Goal: Information Seeking & Learning: Learn about a topic

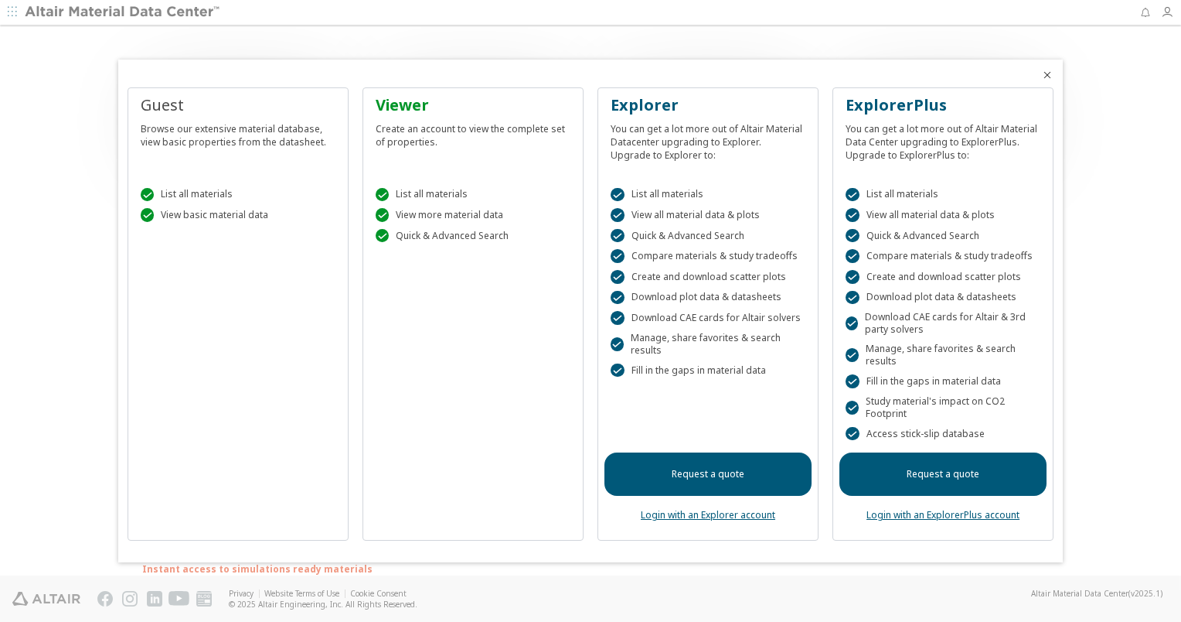
click at [993, 482] on link "Request a quote" at bounding box center [943, 473] width 207 height 43
click at [1007, 519] on link "Login with an ExplorerPlus account" at bounding box center [943, 514] width 153 height 13
drag, startPoint x: 1175, startPoint y: 238, endPoint x: 1180, endPoint y: 272, distance: 34.4
click at [1180, 272] on div at bounding box center [590, 311] width 1181 height 622
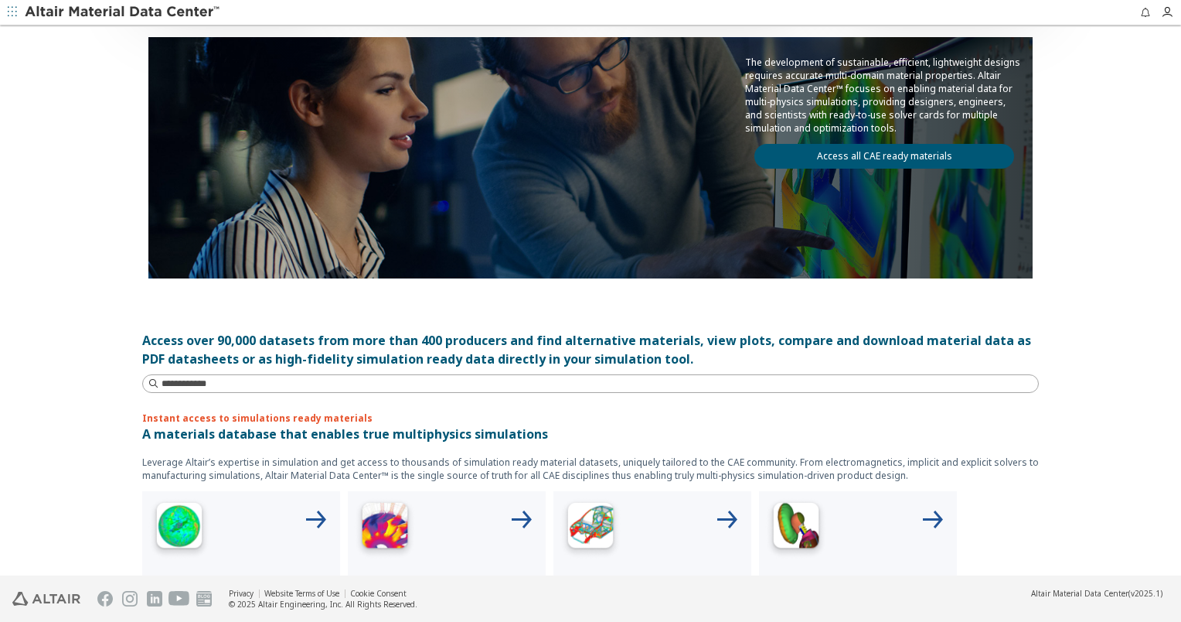
scroll to position [155, 0]
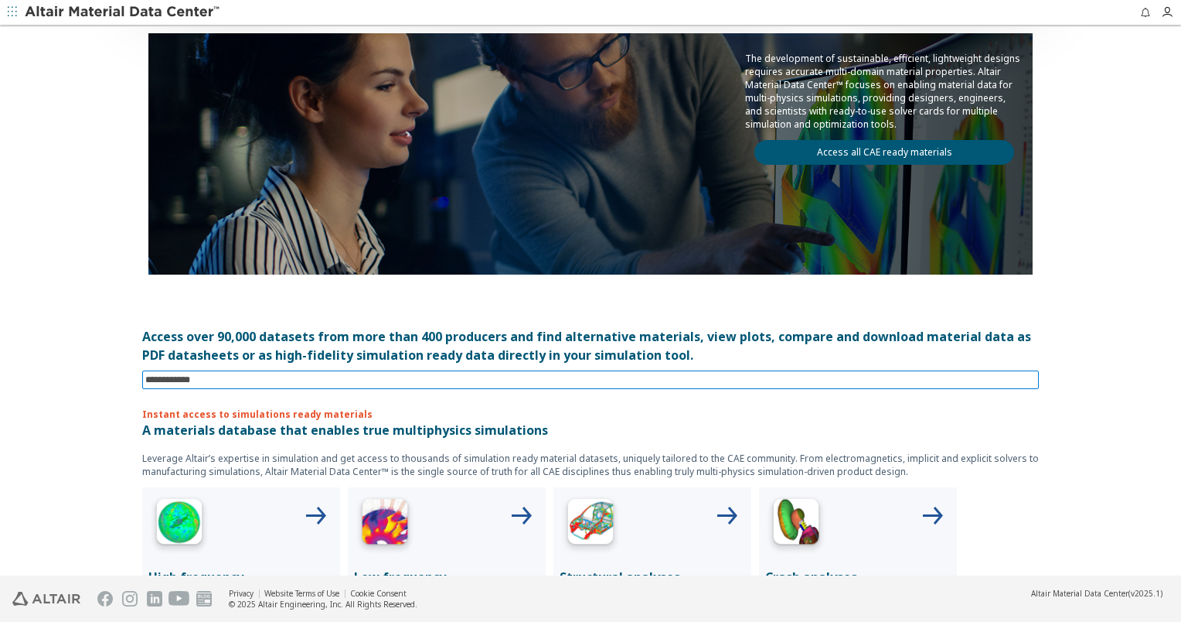
click at [373, 380] on input at bounding box center [592, 379] width 894 height 17
type input "*********"
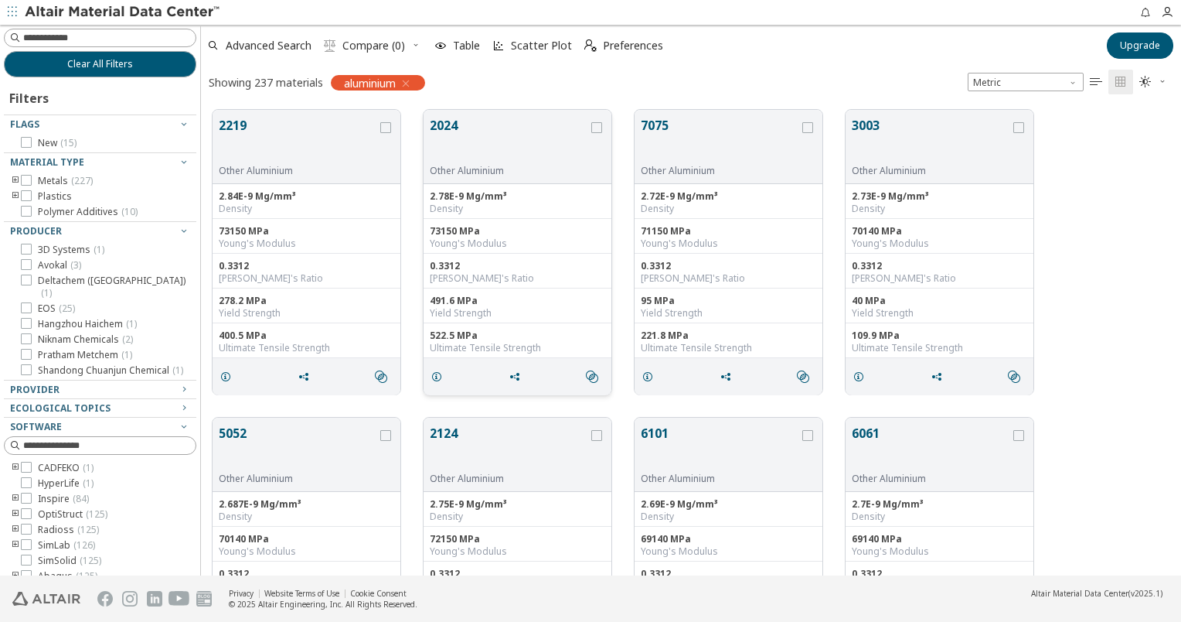
scroll to position [466, 968]
click at [542, 145] on button "2024" at bounding box center [509, 140] width 158 height 49
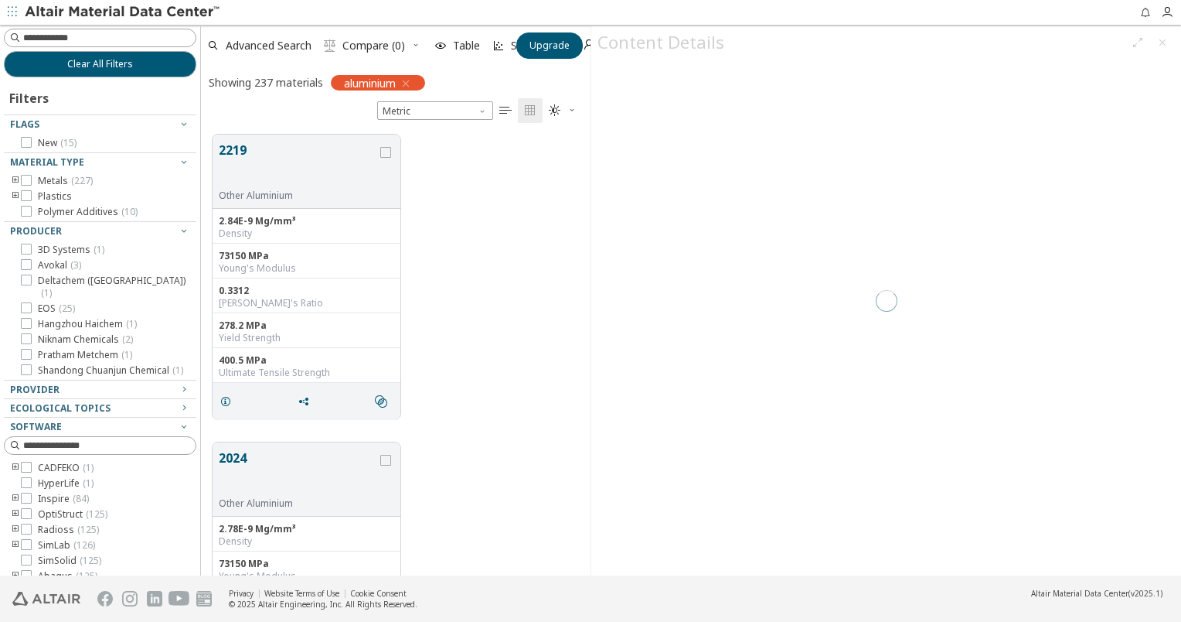
scroll to position [441, 377]
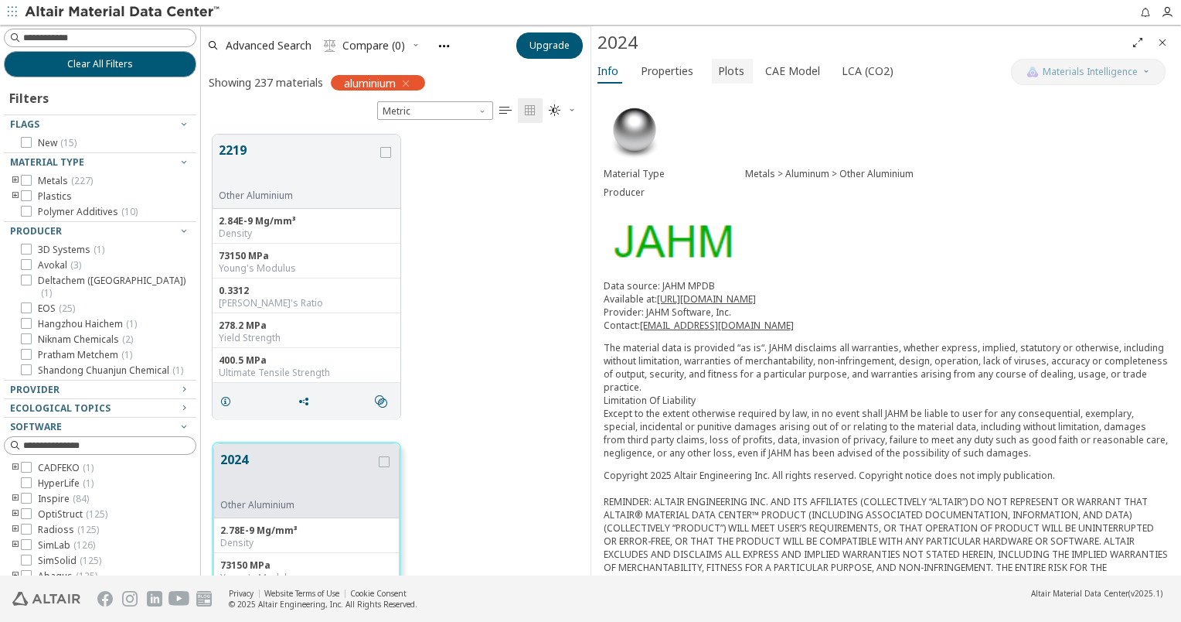
click at [740, 69] on button "Plots" at bounding box center [732, 71] width 41 height 25
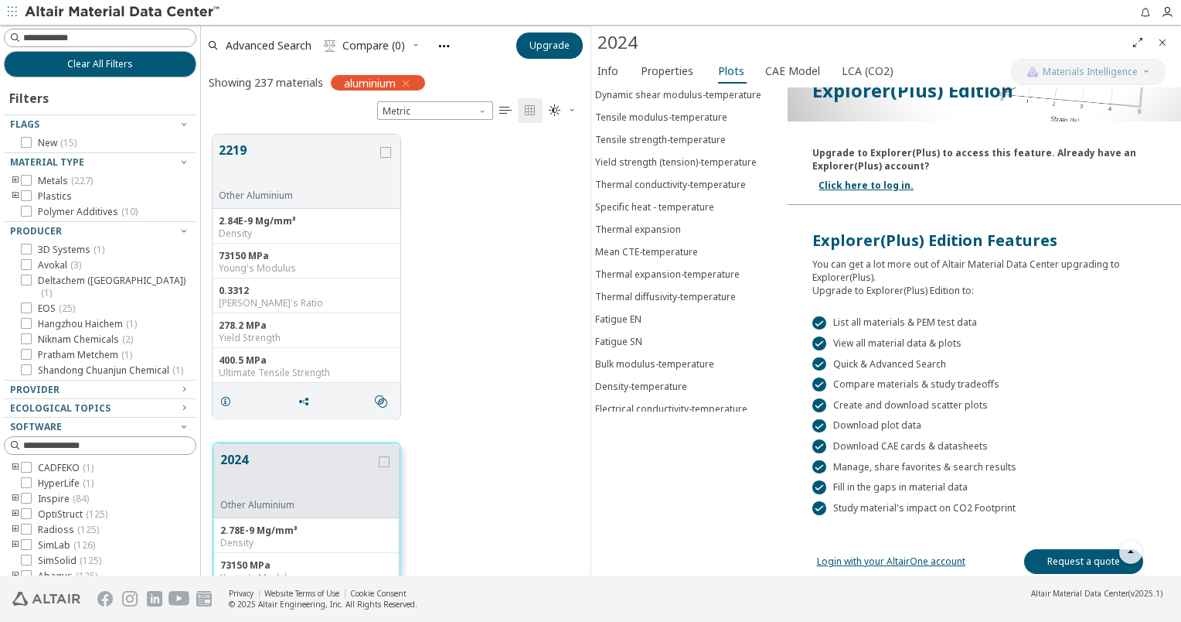
scroll to position [165, 0]
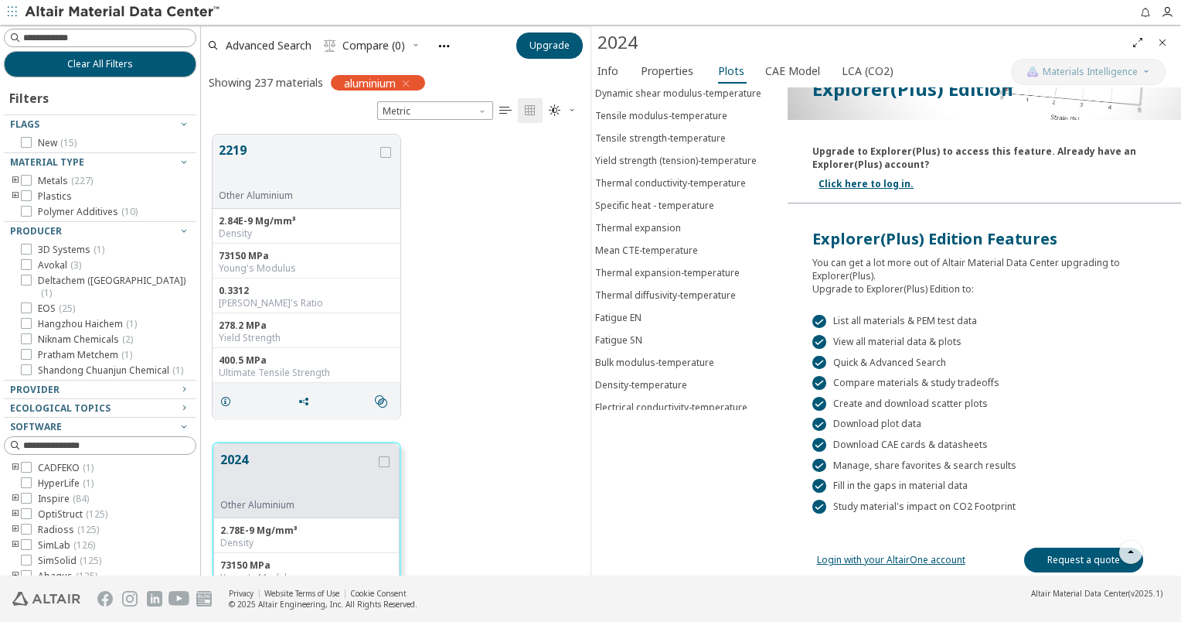
click at [927, 557] on link "Login with your AltairOne account" at bounding box center [891, 559] width 148 height 13
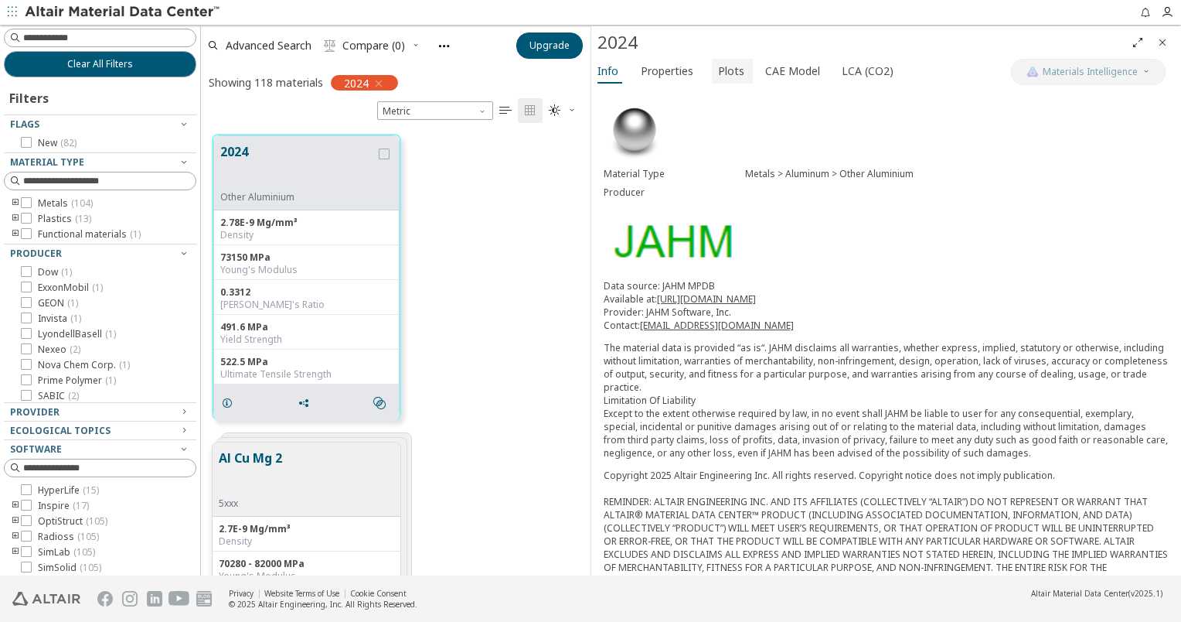
click at [736, 73] on span "Plots" at bounding box center [731, 71] width 26 height 25
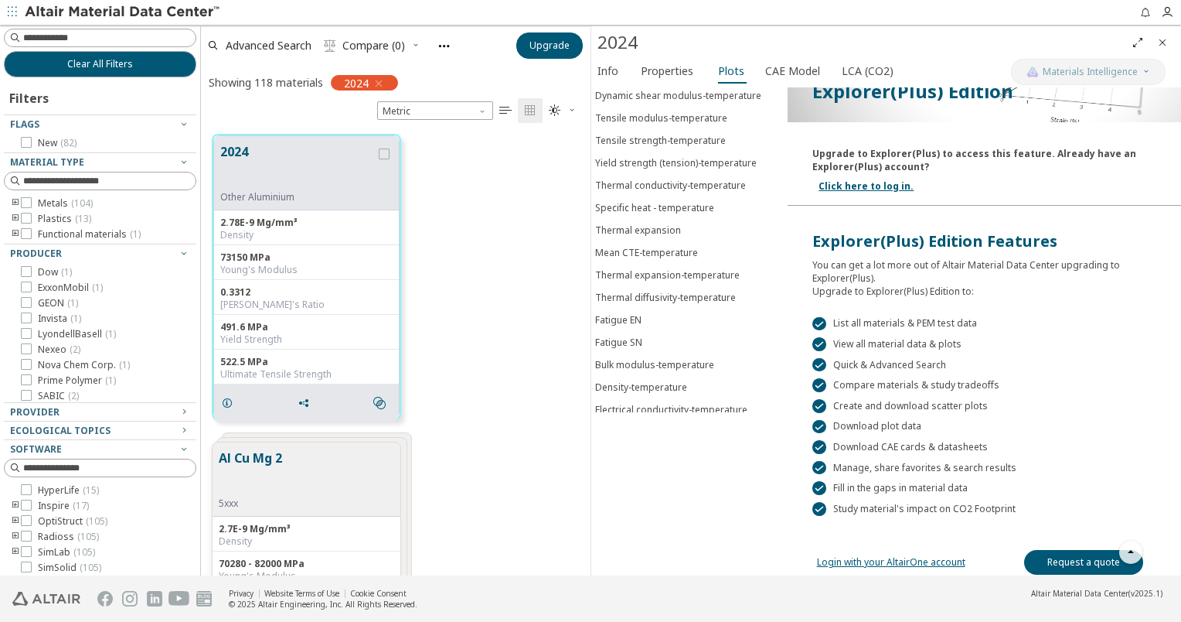
scroll to position [165, 0]
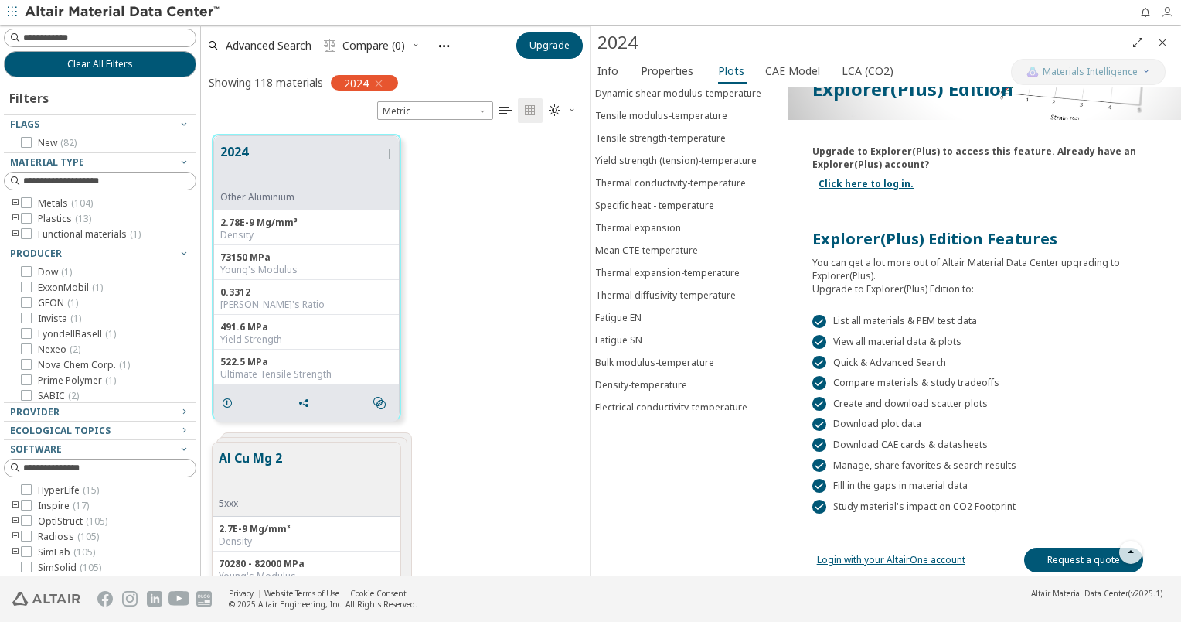
click at [1164, 5] on span "button" at bounding box center [1171, 12] width 20 height 25
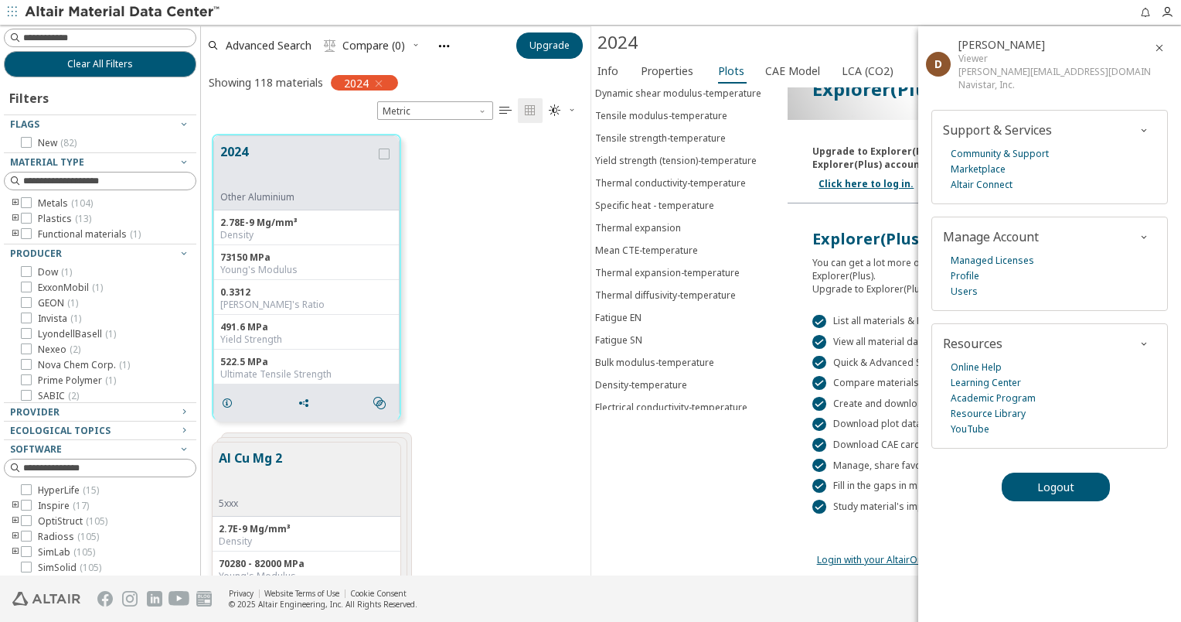
click at [969, 49] on span "Diego Rodriguez" at bounding box center [1002, 44] width 87 height 15
click at [969, 56] on div "Viewer" at bounding box center [1055, 58] width 192 height 13
click at [974, 56] on div "Viewer" at bounding box center [1055, 58] width 192 height 13
click at [1003, 56] on div "Viewer" at bounding box center [1055, 58] width 192 height 13
